Goal: Task Accomplishment & Management: Use online tool/utility

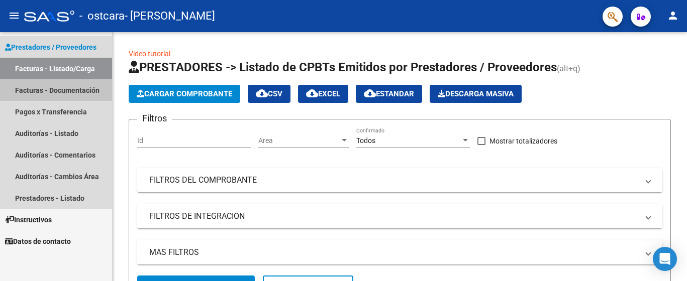
click at [68, 91] on link "Facturas - Documentación" at bounding box center [56, 90] width 112 height 22
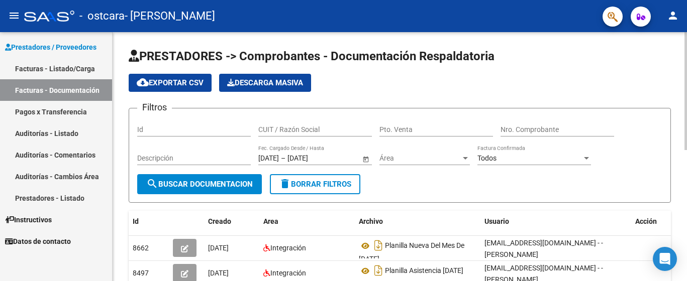
click at [686, 183] on div at bounding box center [685, 156] width 3 height 249
click at [686, 128] on div at bounding box center [685, 156] width 3 height 249
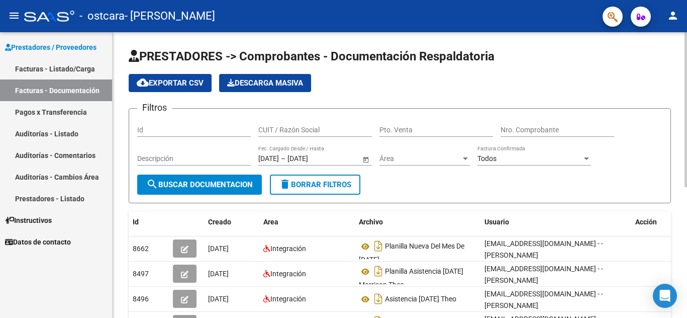
scroll to position [241, 0]
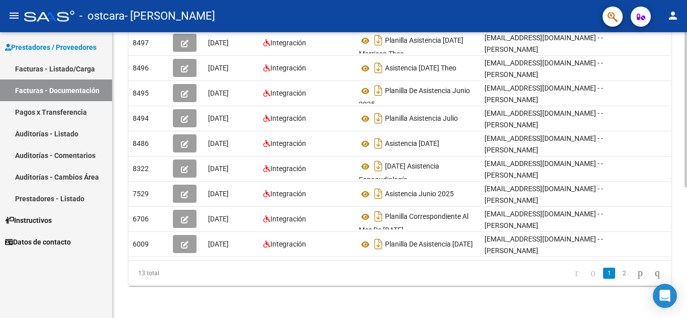
click at [686, 214] on div at bounding box center [685, 174] width 3 height 285
click at [684, 57] on div "PRESTADORES -> Comprobantes - Documentación Respaldatoria cloud_download Export…" at bounding box center [400, 60] width 574 height 516
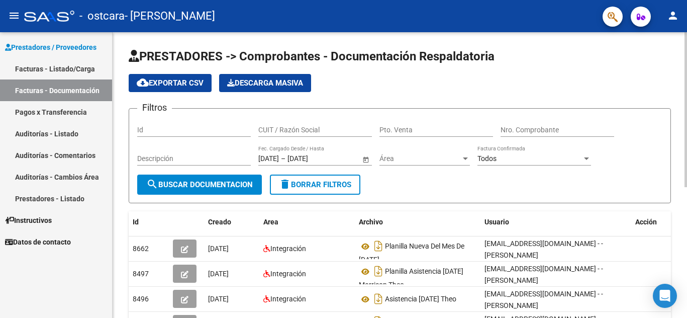
click at [686, 58] on div at bounding box center [685, 174] width 3 height 285
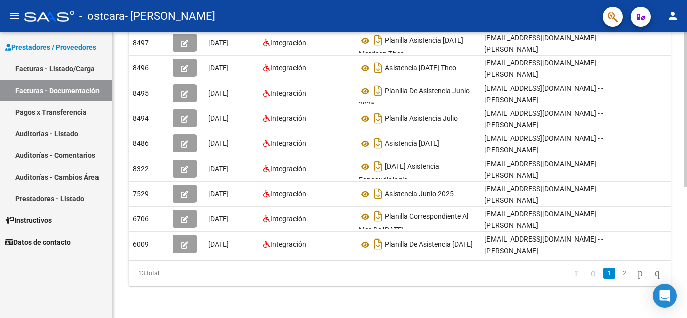
click at [684, 215] on div at bounding box center [685, 174] width 3 height 285
drag, startPoint x: 684, startPoint y: 215, endPoint x: 684, endPoint y: 201, distance: 13.6
click at [684, 201] on div "PRESTADORES -> Comprobantes - Documentación Respaldatoria cloud_download Export…" at bounding box center [401, 60] width 577 height 516
click at [451, 281] on div "PRESTADORES -> Comprobantes - Documentación Respaldatoria cloud_download Export…" at bounding box center [400, 60] width 574 height 516
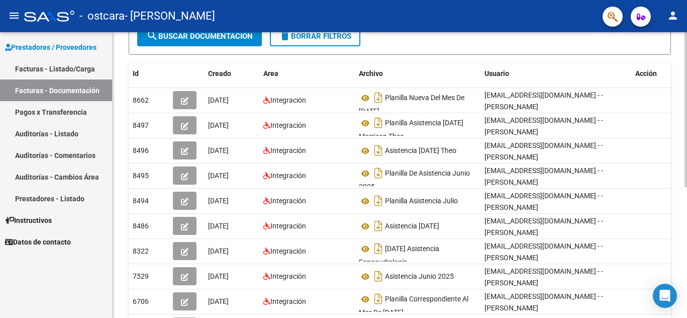
click at [686, 142] on div at bounding box center [685, 109] width 3 height 155
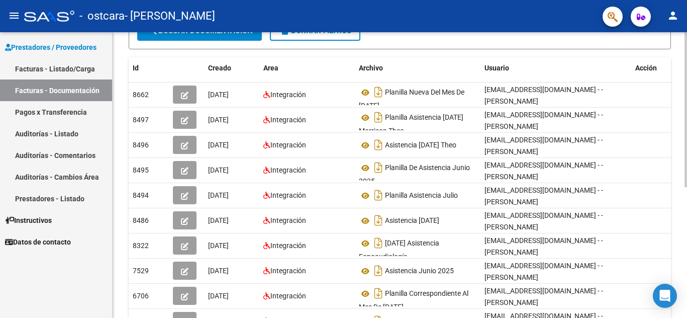
scroll to position [158, 0]
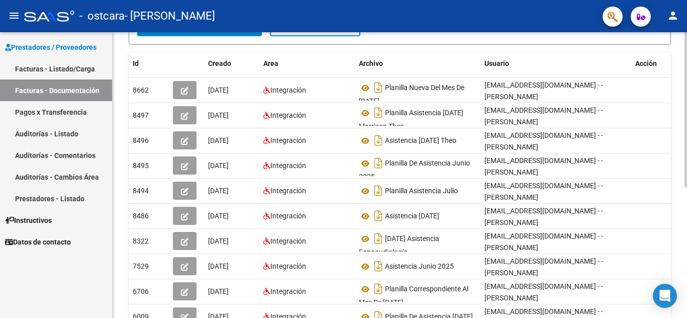
click at [686, 165] on div at bounding box center [685, 109] width 3 height 155
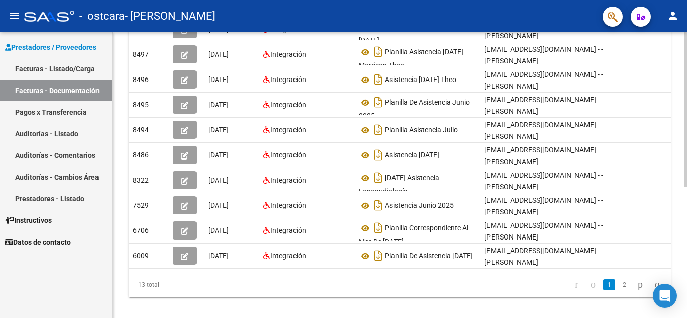
scroll to position [241, 0]
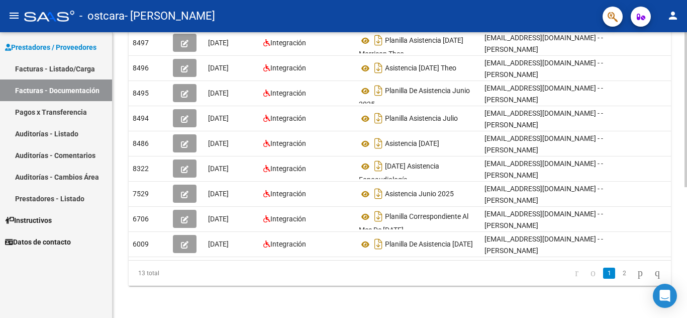
click at [686, 187] on div at bounding box center [685, 109] width 3 height 155
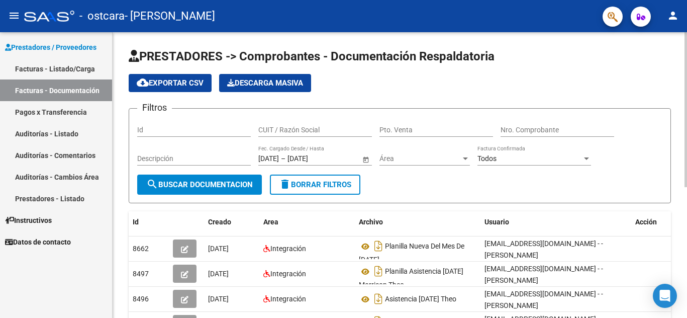
click at [686, 94] on div at bounding box center [685, 174] width 3 height 285
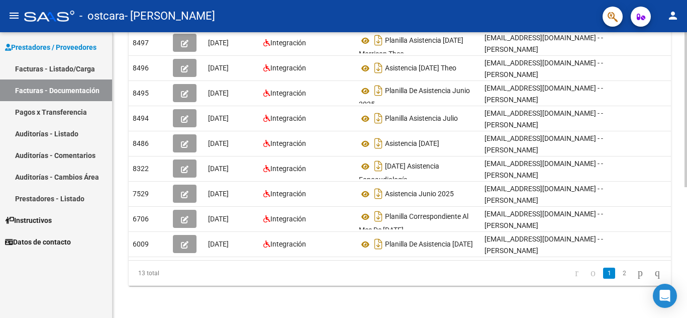
click at [686, 215] on div at bounding box center [685, 174] width 3 height 285
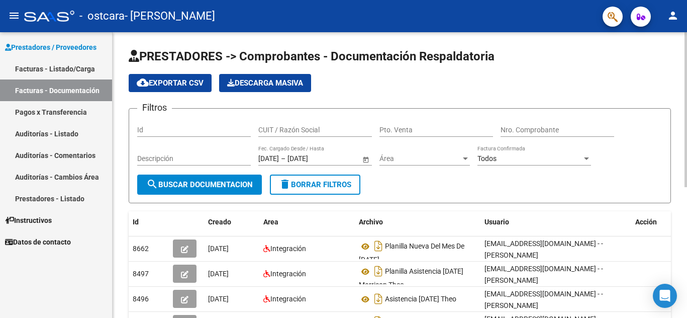
click at [686, 108] on div at bounding box center [685, 174] width 3 height 285
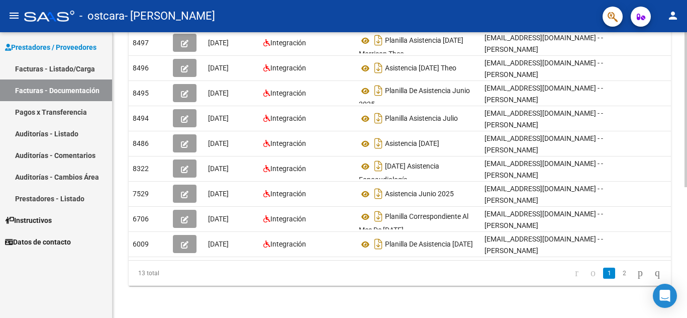
click at [686, 209] on div at bounding box center [685, 174] width 3 height 285
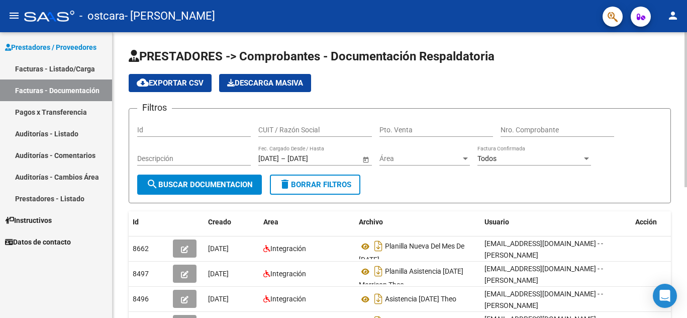
click at [686, 64] on div at bounding box center [685, 174] width 3 height 285
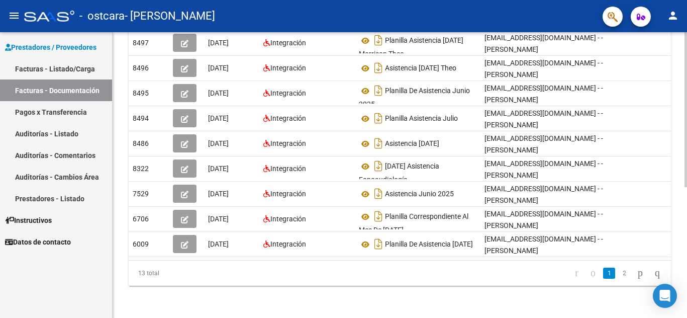
click at [686, 232] on div at bounding box center [685, 174] width 3 height 285
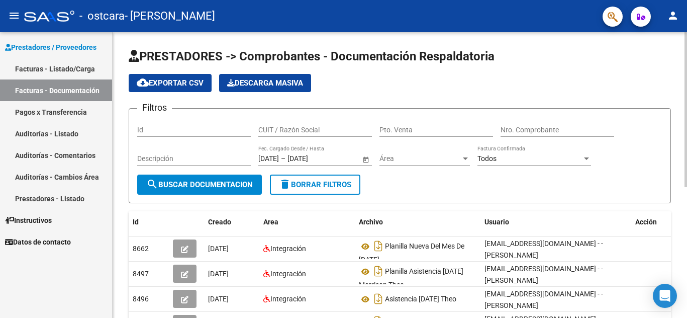
click at [686, 100] on div at bounding box center [685, 174] width 3 height 285
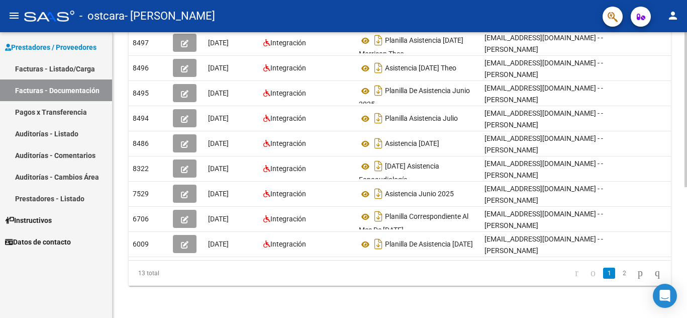
click at [686, 237] on div at bounding box center [685, 174] width 3 height 285
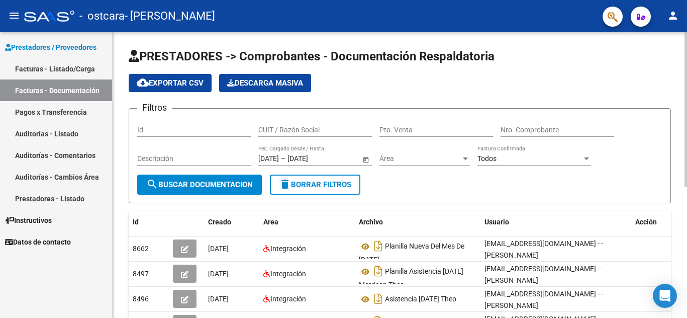
click at [686, 100] on div at bounding box center [685, 174] width 3 height 285
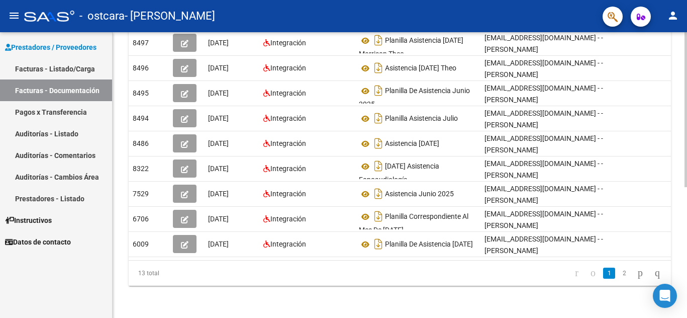
click at [686, 213] on div at bounding box center [685, 174] width 3 height 285
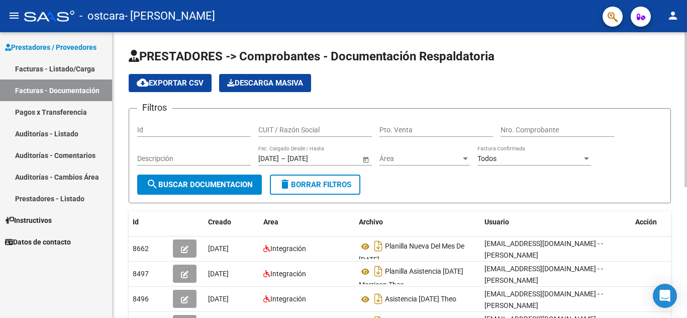
click at [686, 54] on div at bounding box center [685, 174] width 3 height 285
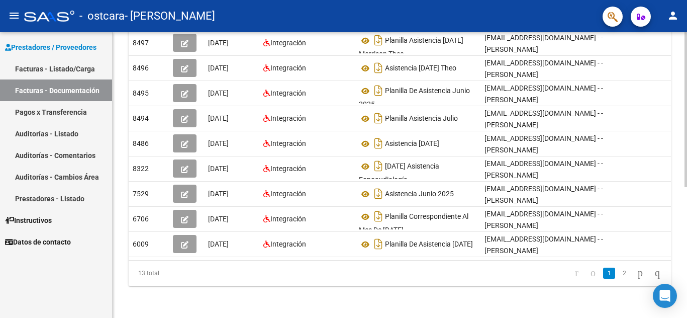
click at [686, 219] on div at bounding box center [685, 174] width 3 height 285
click at [686, 35] on div at bounding box center [685, 174] width 3 height 285
click at [686, 219] on div at bounding box center [685, 174] width 3 height 285
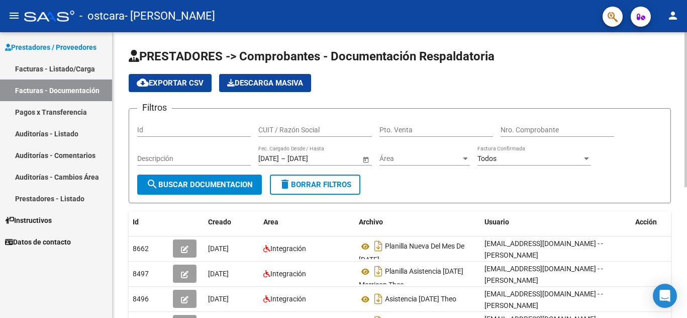
click at [686, 91] on div at bounding box center [685, 174] width 3 height 285
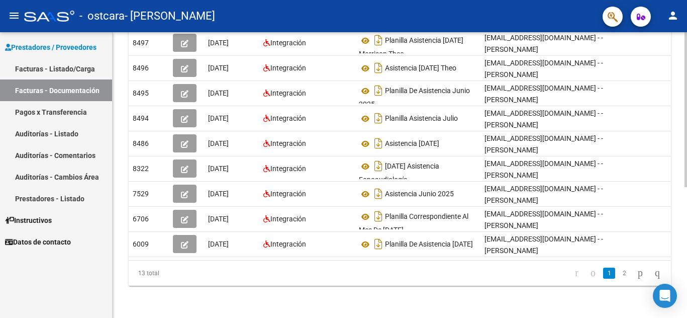
click at [686, 248] on div at bounding box center [685, 174] width 3 height 285
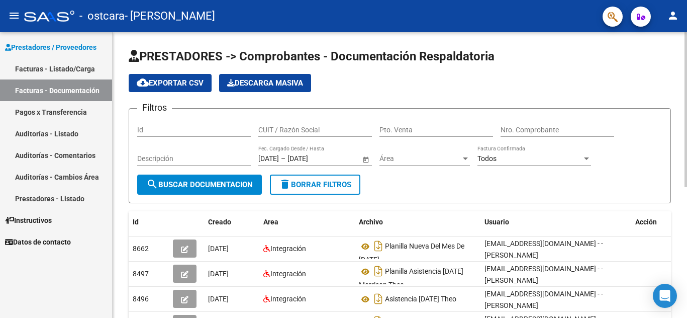
click at [686, 49] on div at bounding box center [685, 174] width 3 height 285
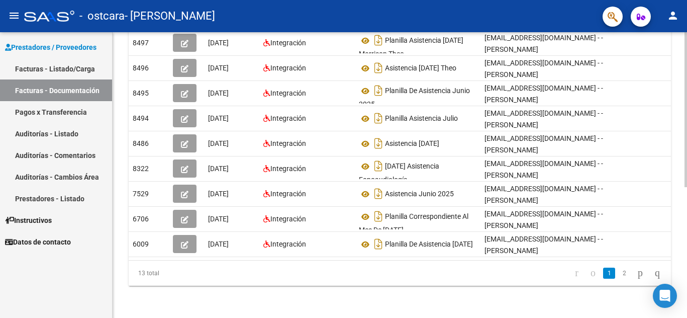
click at [685, 281] on div at bounding box center [685, 174] width 3 height 285
click at [683, 47] on div "PRESTADORES -> Comprobantes - Documentación Respaldatoria cloud_download Export…" at bounding box center [400, 60] width 574 height 516
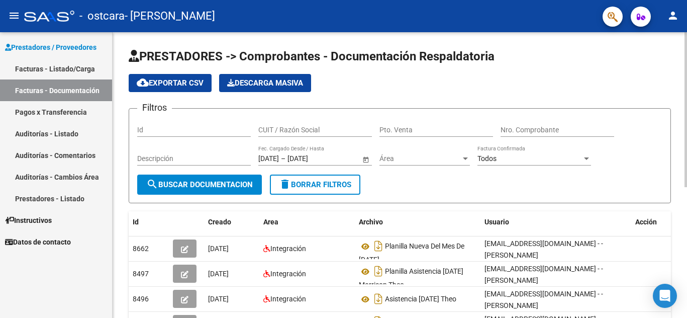
click at [686, 51] on div at bounding box center [685, 174] width 3 height 285
click at [683, 246] on div "PRESTADORES -> Comprobantes - Documentación Respaldatoria cloud_download Export…" at bounding box center [400, 290] width 574 height 516
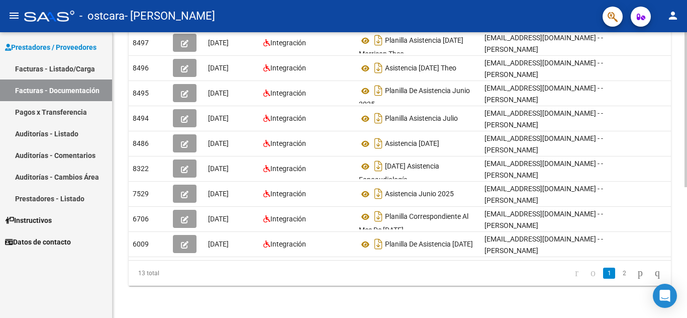
click at [686, 241] on div at bounding box center [685, 174] width 3 height 285
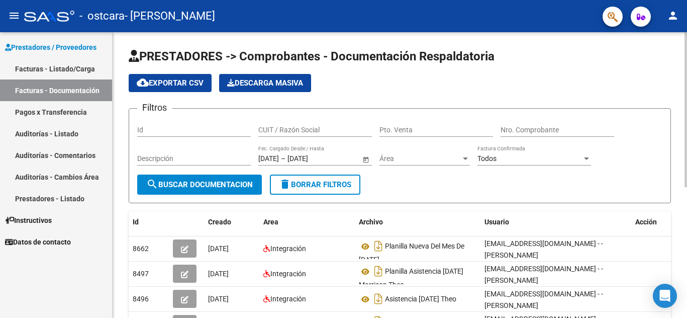
click at [686, 53] on div at bounding box center [685, 174] width 3 height 285
click at [681, 217] on div "PRESTADORES -> Comprobantes - Documentación Respaldatoria cloud_download Export…" at bounding box center [400, 290] width 574 height 516
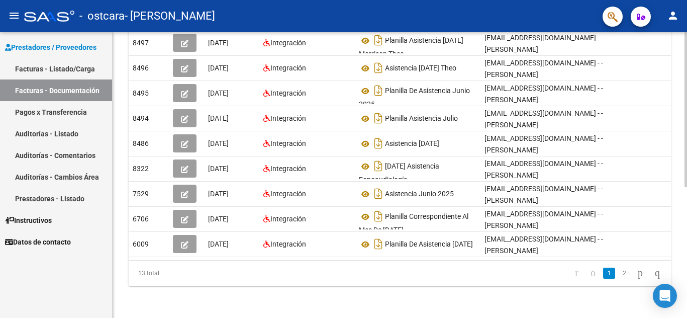
click at [685, 218] on div at bounding box center [685, 174] width 3 height 285
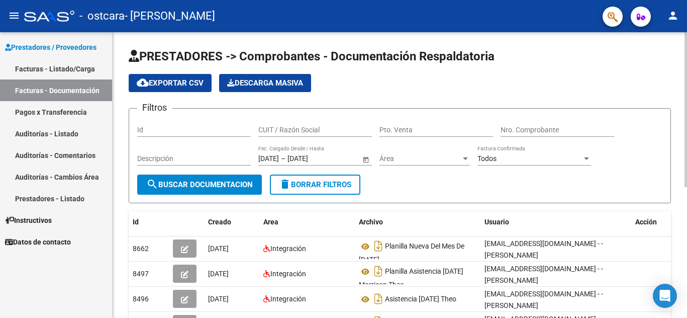
click at [686, 77] on div at bounding box center [685, 174] width 3 height 285
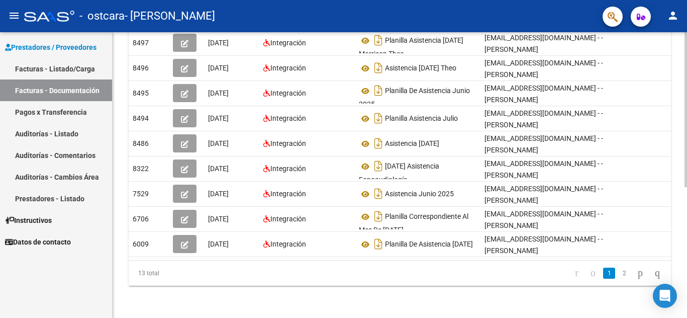
click at [686, 208] on div at bounding box center [685, 174] width 3 height 285
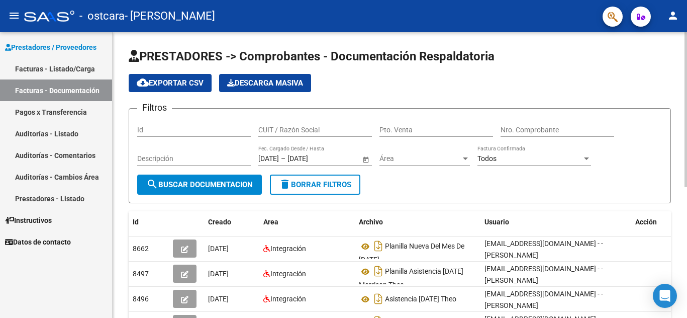
click at [686, 105] on div at bounding box center [685, 174] width 3 height 285
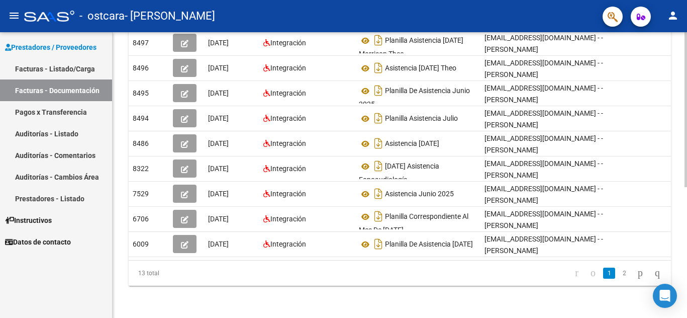
click at [686, 281] on div at bounding box center [685, 174] width 3 height 285
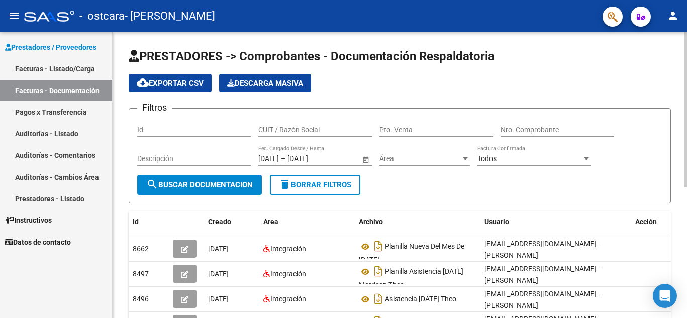
click at [686, 69] on div at bounding box center [685, 174] width 3 height 285
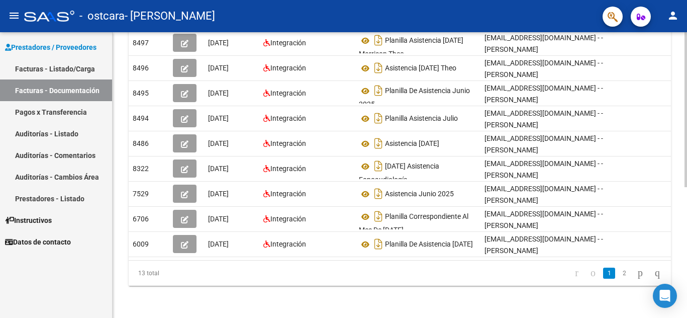
click at [686, 207] on div at bounding box center [685, 174] width 3 height 285
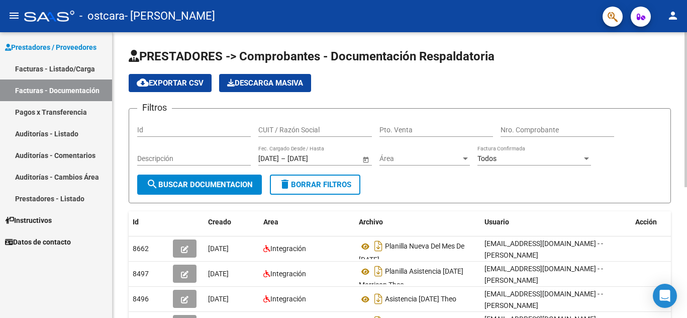
click at [686, 69] on div at bounding box center [685, 174] width 3 height 285
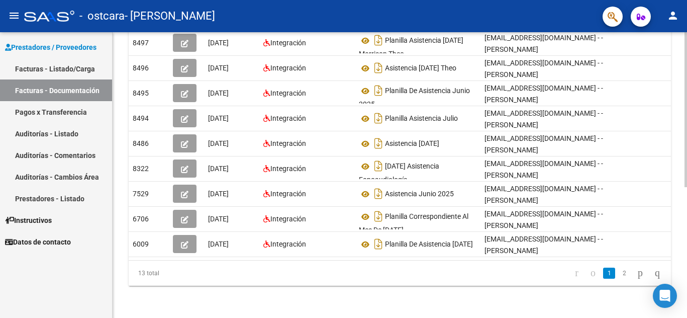
click at [686, 221] on div at bounding box center [685, 174] width 3 height 285
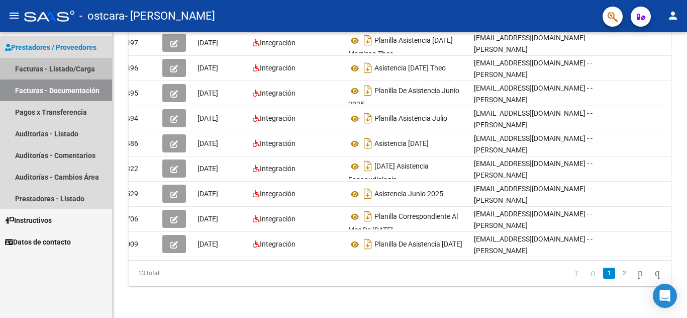
click at [85, 65] on link "Facturas - Listado/Carga" at bounding box center [56, 69] width 112 height 22
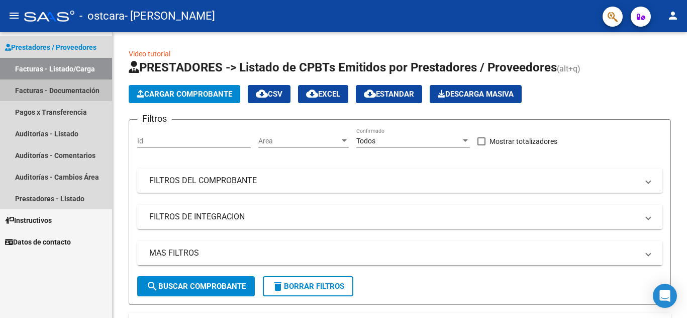
click at [81, 91] on link "Facturas - Documentación" at bounding box center [56, 90] width 112 height 22
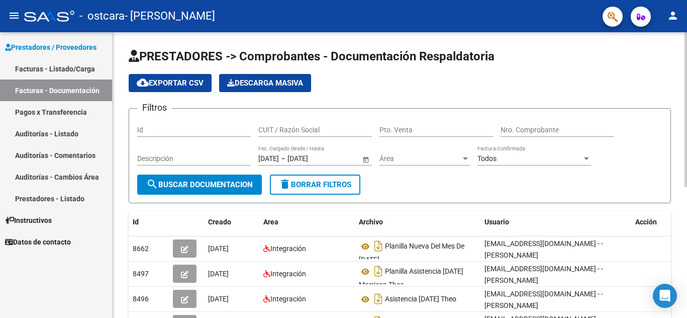
scroll to position [241, 0]
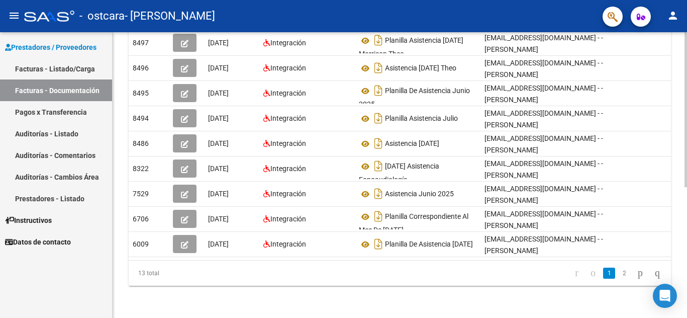
click at [686, 226] on div at bounding box center [685, 174] width 3 height 285
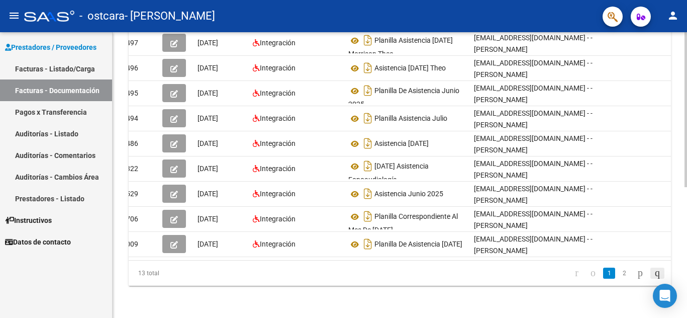
click at [653, 278] on icon "go to last page" at bounding box center [657, 272] width 8 height 12
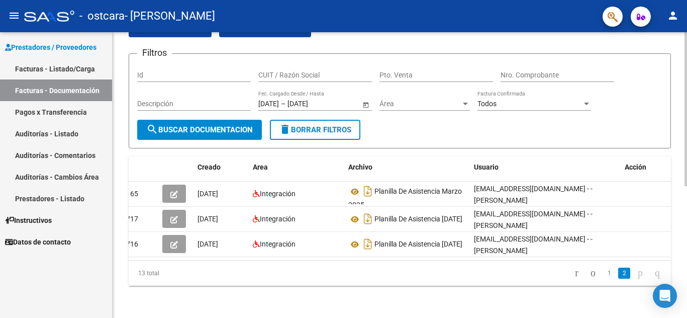
scroll to position [65, 0]
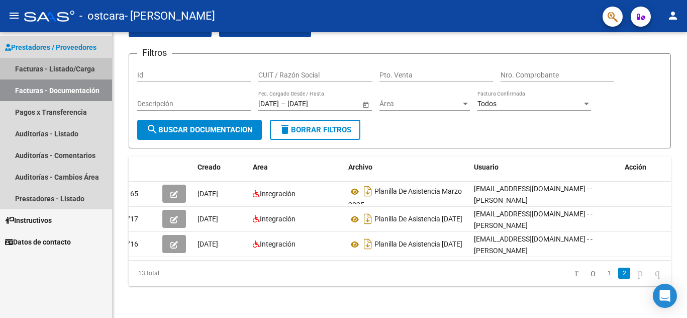
click at [66, 67] on link "Facturas - Listado/Carga" at bounding box center [56, 69] width 112 height 22
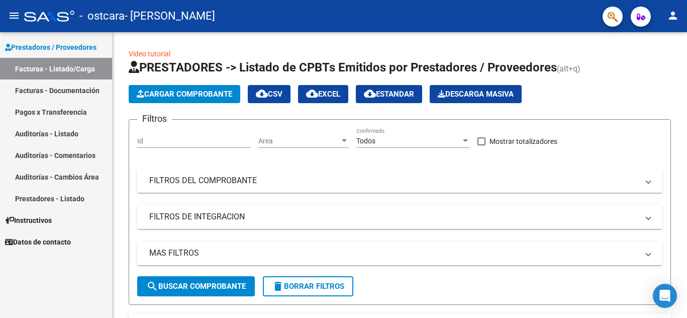
click at [60, 114] on link "Pagos x Transferencia" at bounding box center [56, 112] width 112 height 22
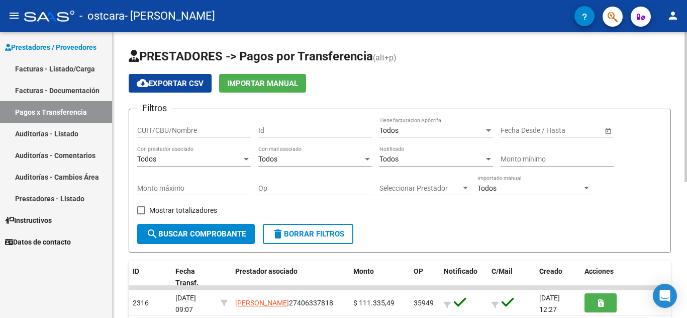
scroll to position [259, 0]
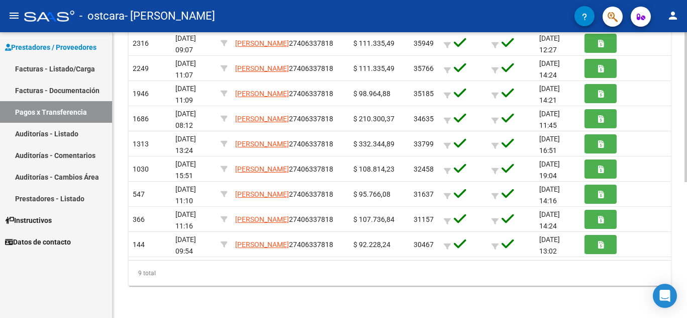
click at [686, 215] on div at bounding box center [685, 174] width 3 height 285
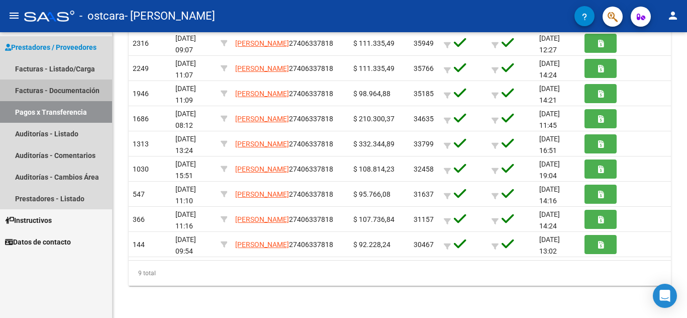
click at [24, 88] on link "Facturas - Documentación" at bounding box center [56, 90] width 112 height 22
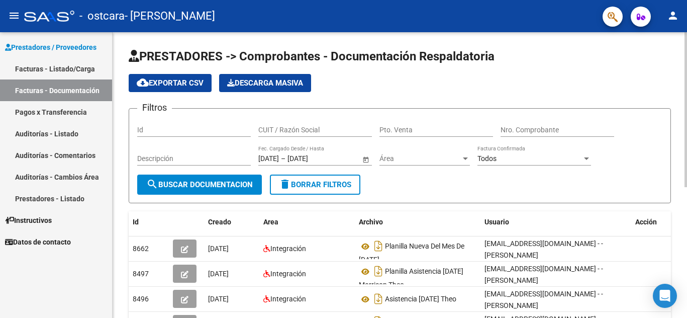
scroll to position [241, 0]
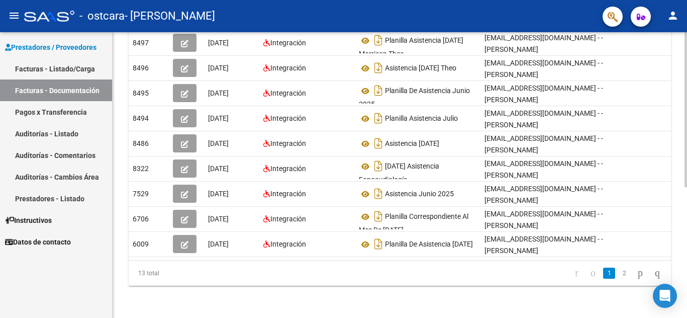
click at [686, 213] on div at bounding box center [685, 174] width 3 height 285
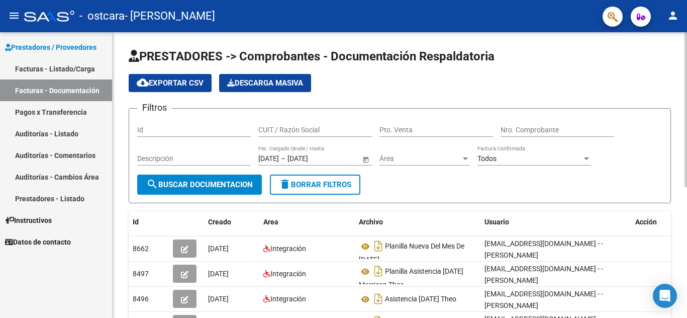
click at [686, 84] on div at bounding box center [685, 174] width 3 height 285
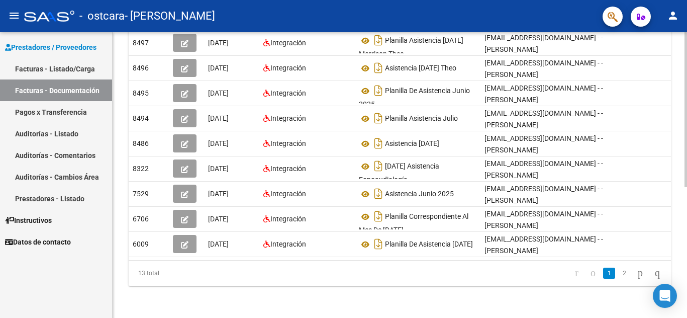
click at [686, 221] on div at bounding box center [685, 174] width 3 height 285
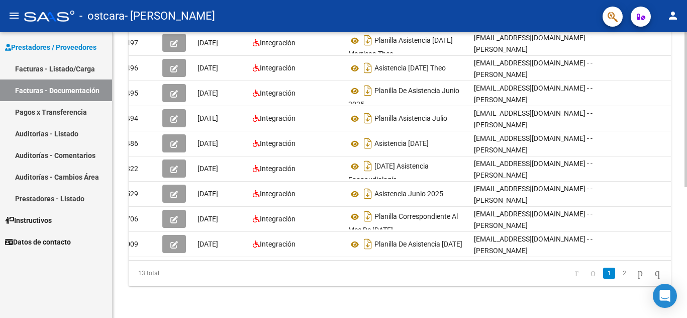
scroll to position [143, 0]
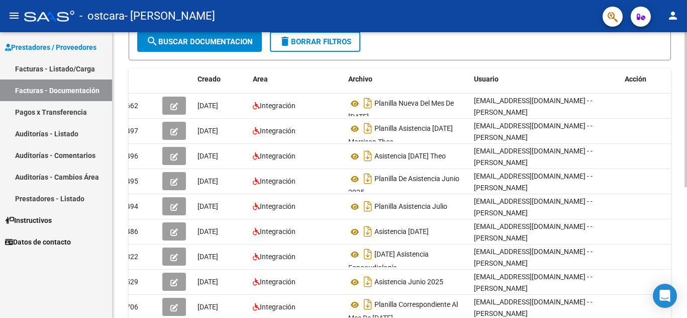
click at [686, 116] on div at bounding box center [685, 109] width 3 height 155
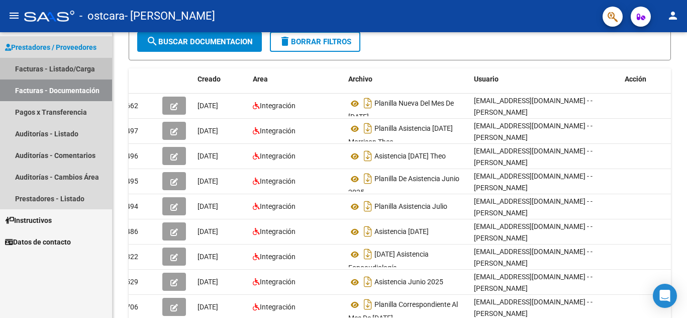
click at [78, 67] on link "Facturas - Listado/Carga" at bounding box center [56, 69] width 112 height 22
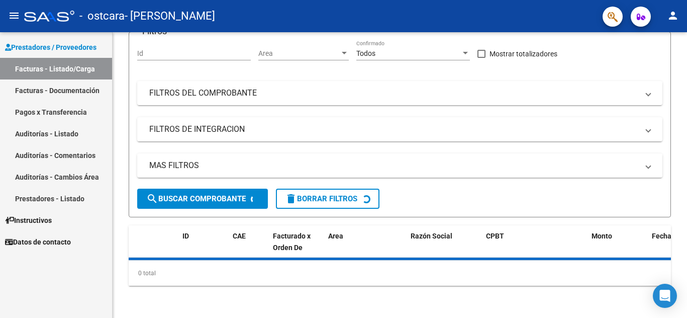
scroll to position [87, 0]
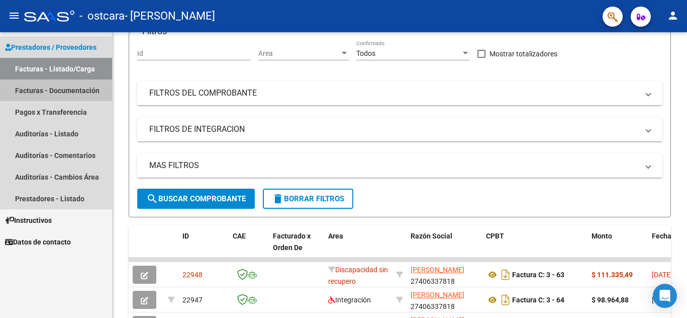
click at [56, 95] on link "Facturas - Documentación" at bounding box center [56, 90] width 112 height 22
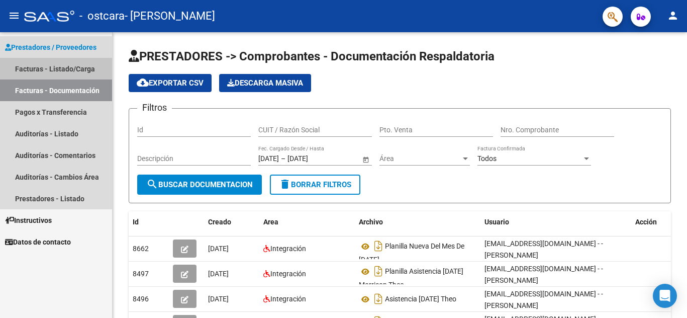
click at [74, 70] on link "Facturas - Listado/Carga" at bounding box center [56, 69] width 112 height 22
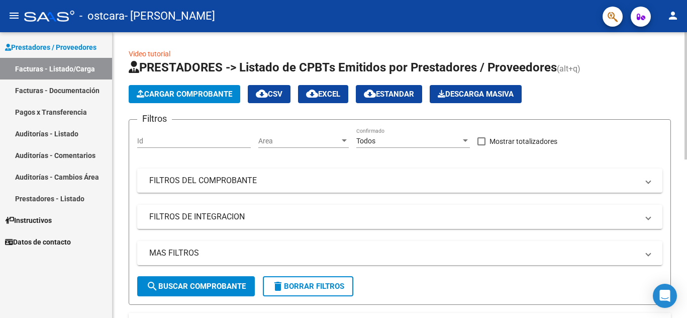
scroll to position [73, 0]
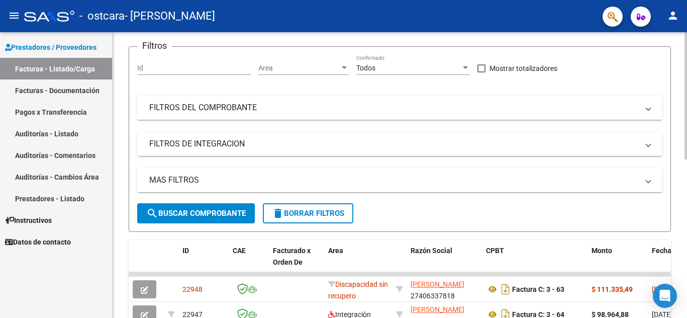
click at [685, 153] on div at bounding box center [685, 95] width 3 height 127
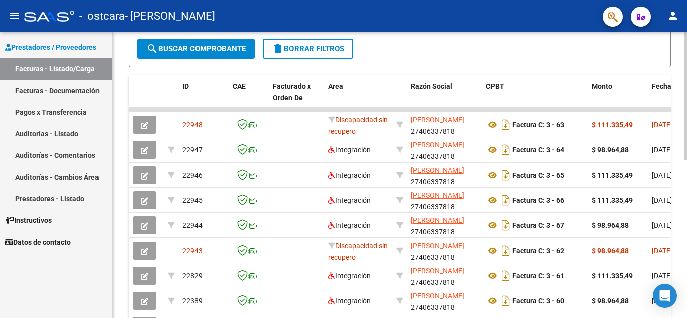
click at [684, 159] on div at bounding box center [685, 95] width 3 height 127
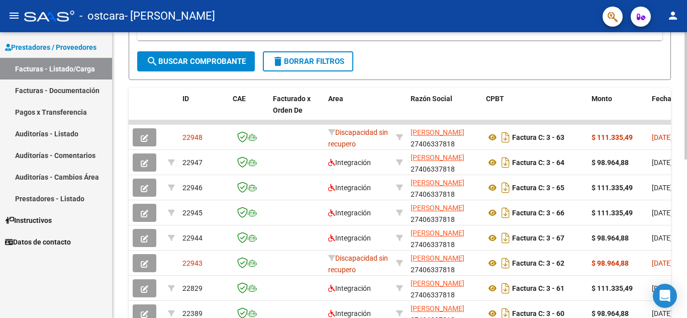
scroll to position [316, 0]
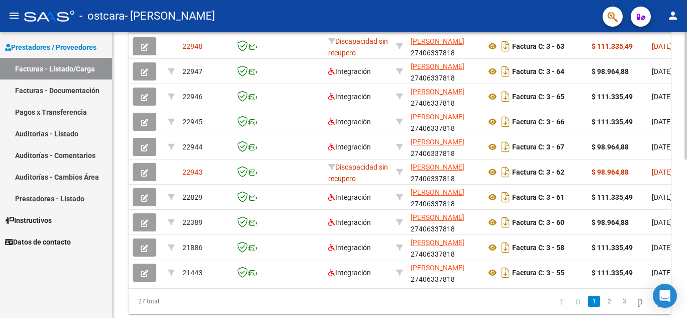
click at [686, 159] on div at bounding box center [685, 95] width 3 height 127
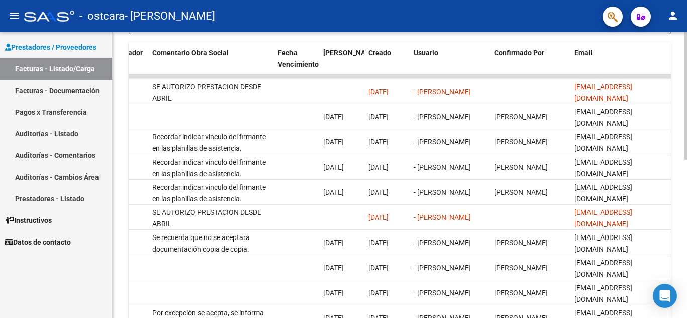
scroll to position [247, 0]
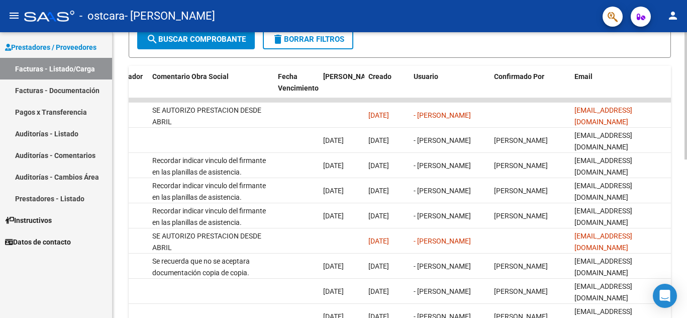
click at [683, 177] on div "Video tutorial PRESTADORES -> Listado de CPBTs Emitidos por Prestadores / Prove…" at bounding box center [401, 99] width 577 height 629
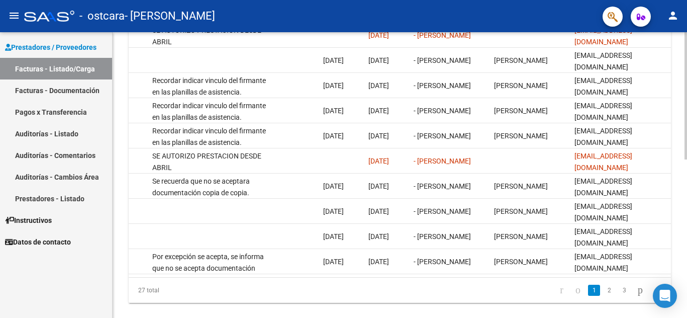
scroll to position [354, 0]
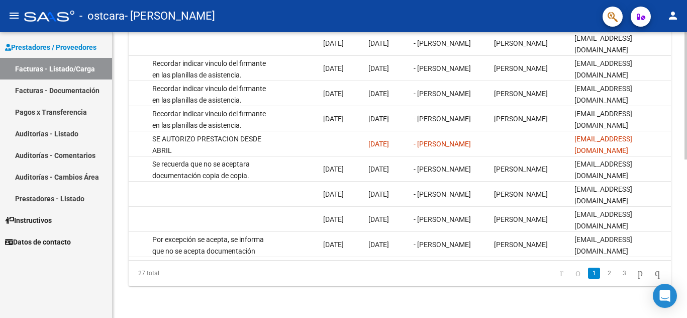
click at [686, 159] on div at bounding box center [685, 95] width 3 height 127
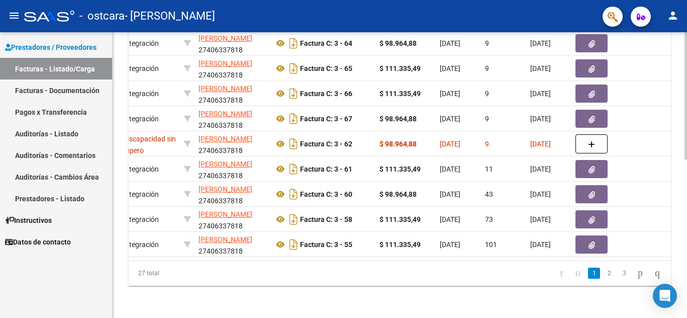
scroll to position [0, 192]
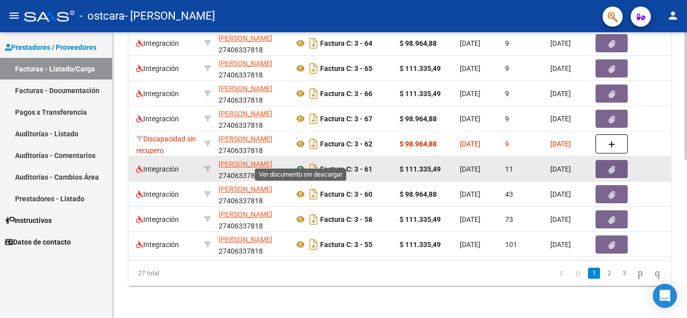
click at [299, 163] on icon at bounding box center [300, 169] width 13 height 12
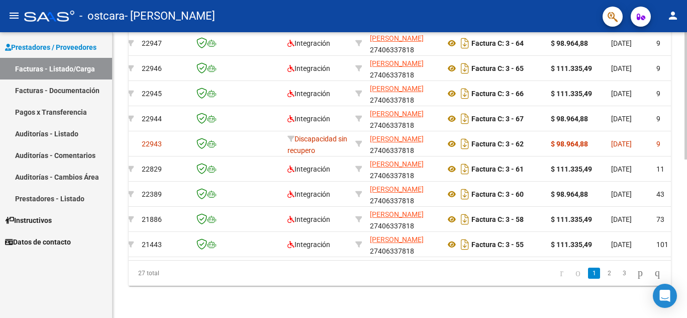
scroll to position [0, 0]
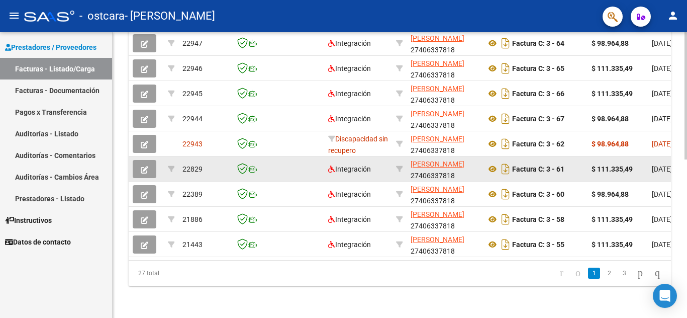
click at [145, 166] on icon "button" at bounding box center [145, 170] width 8 height 8
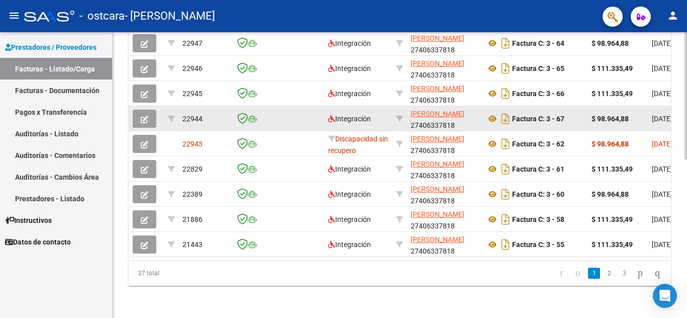
click at [143, 116] on icon "button" at bounding box center [145, 120] width 8 height 8
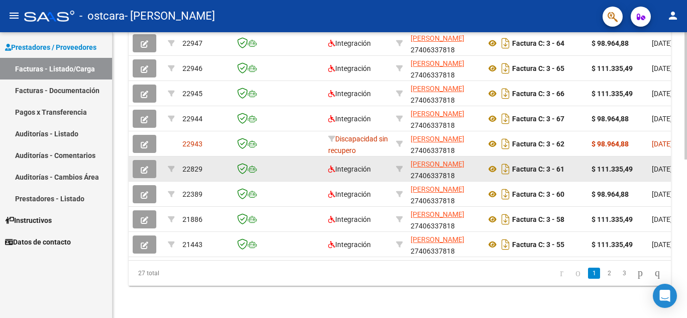
click at [146, 164] on span "button" at bounding box center [145, 168] width 8 height 9
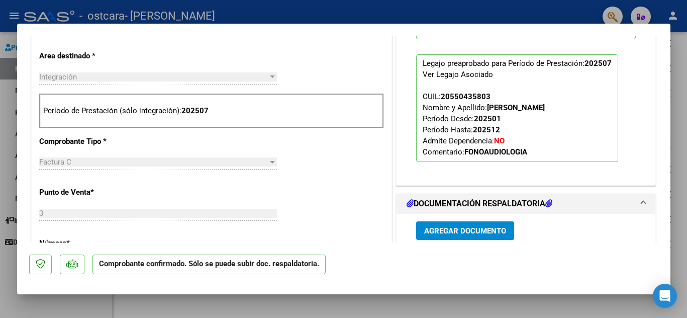
scroll to position [436, 0]
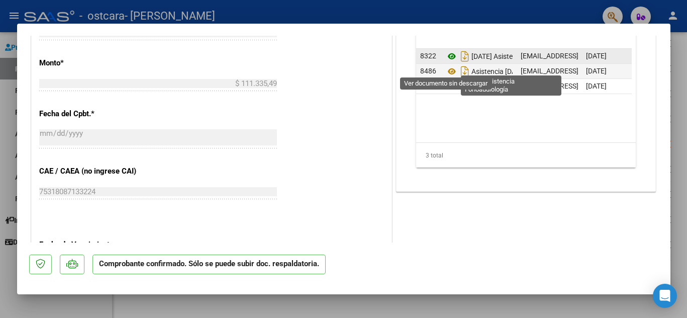
click at [446, 62] on icon at bounding box center [451, 56] width 13 height 12
